Goal: Information Seeking & Learning: Check status

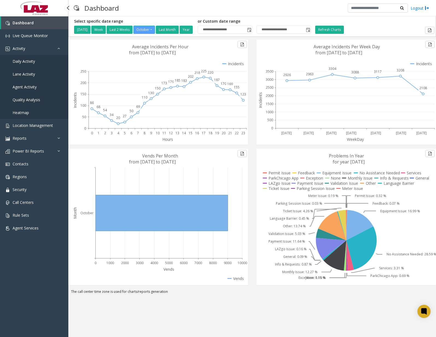
click at [36, 66] on link "Daily Activity" at bounding box center [34, 61] width 68 height 13
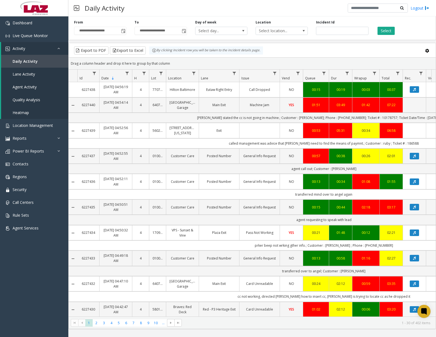
click at [435, 62] on html "**********" at bounding box center [218, 168] width 436 height 337
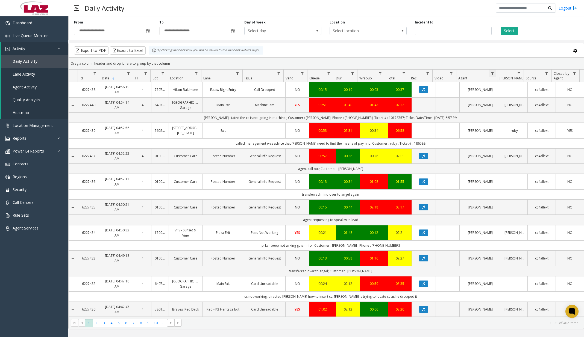
click at [435, 74] on span "Data table" at bounding box center [492, 73] width 4 height 4
click at [435, 97] on input "Agent Filter" at bounding box center [515, 96] width 46 height 9
type input "*********"
click at [435, 146] on button "Filter" at bounding box center [527, 148] width 22 height 12
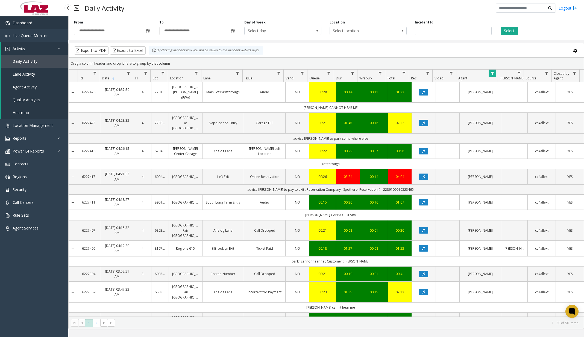
click at [33, 22] on link "Dashboard" at bounding box center [34, 22] width 68 height 13
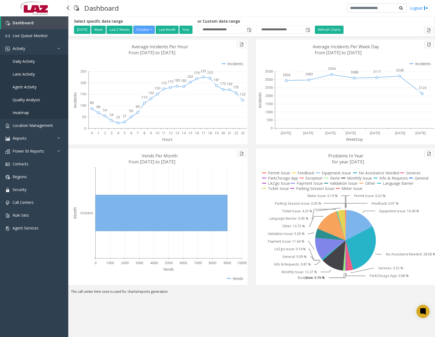
click at [44, 58] on link "Daily Activity" at bounding box center [34, 61] width 68 height 13
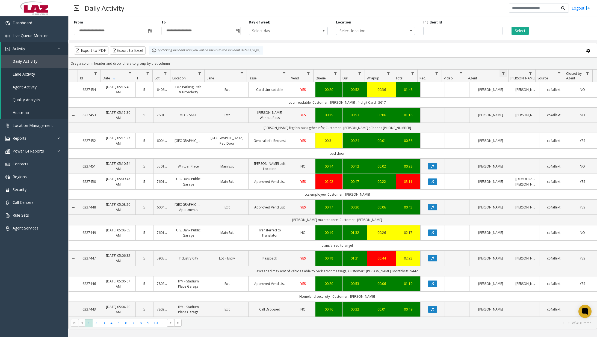
click at [435, 72] on span "Data table" at bounding box center [503, 73] width 4 height 4
click at [435, 101] on input "Agent Filter" at bounding box center [527, 96] width 46 height 9
type input "*"
type input "*********"
click at [435, 149] on button "Filter" at bounding box center [539, 148] width 22 height 12
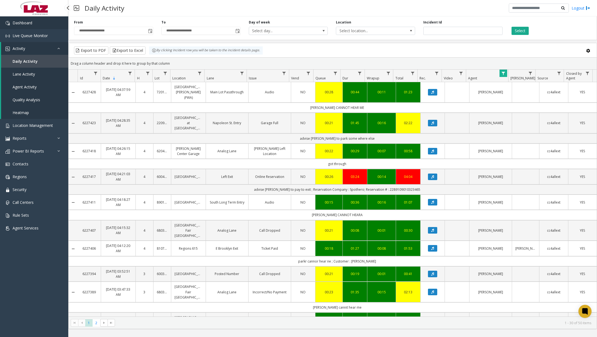
click at [31, 19] on link "Dashboard" at bounding box center [34, 22] width 68 height 13
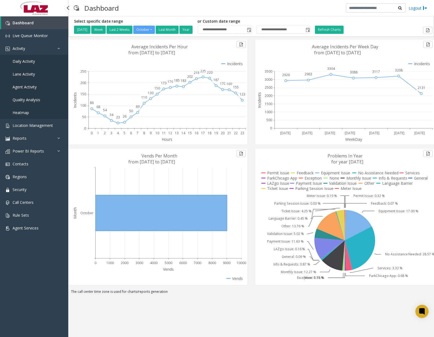
click at [33, 61] on span "Daily Activity" at bounding box center [24, 61] width 22 height 5
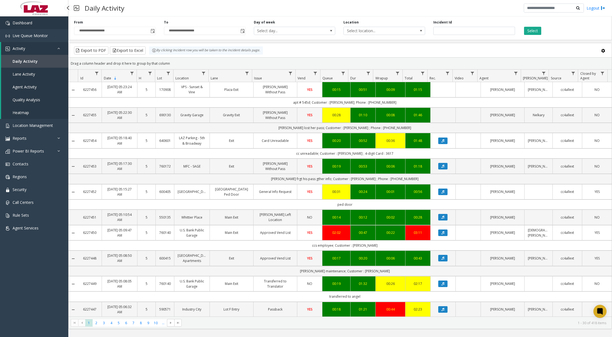
click at [48, 22] on link "Dashboard" at bounding box center [34, 22] width 68 height 13
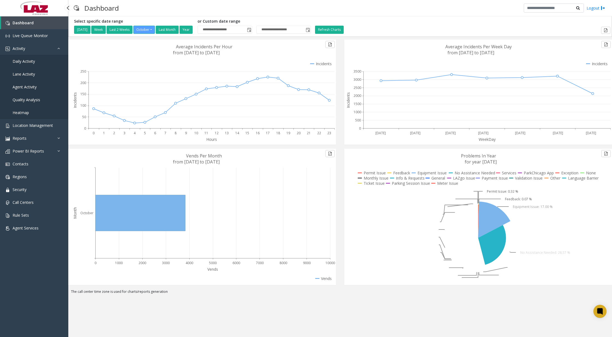
click at [34, 62] on span "Daily Activity" at bounding box center [24, 61] width 22 height 5
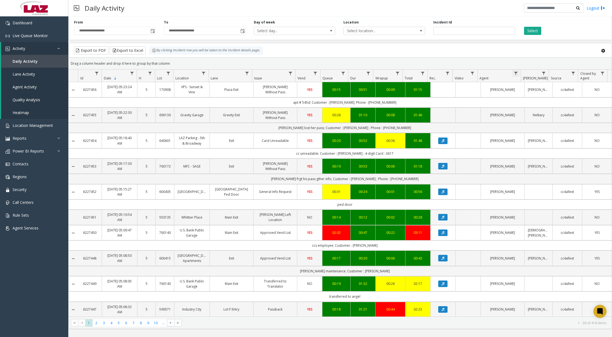
click at [435, 72] on span "Data table" at bounding box center [515, 73] width 4 height 4
click at [435, 98] on input "Agent Filter" at bounding box center [539, 96] width 46 height 9
type input "*********"
click at [435, 147] on button "Filter" at bounding box center [551, 148] width 22 height 12
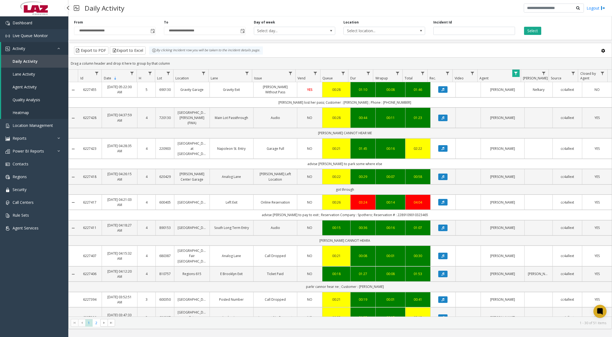
click at [41, 24] on link "Dashboard" at bounding box center [34, 22] width 68 height 13
